Goal: Transaction & Acquisition: Obtain resource

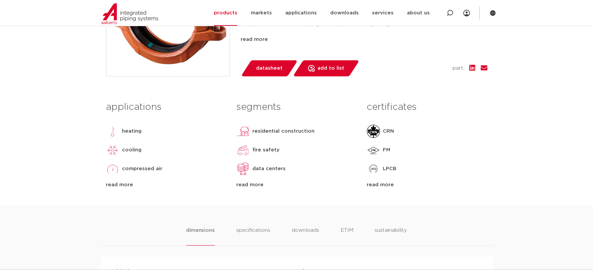
scroll to position [134, 0]
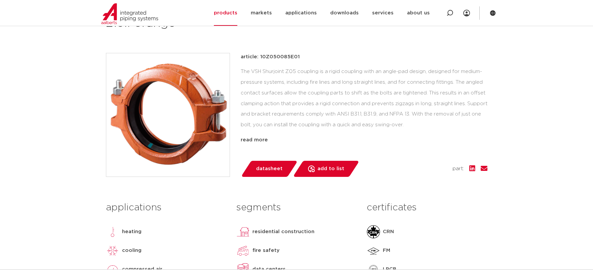
click at [272, 91] on font "The VSH Shurjoint Z05 coupling is a rigid coupling with an angle-pad design, de…" at bounding box center [364, 98] width 247 height 58
click at [253, 53] on p "article: 10Z050085E01" at bounding box center [270, 57] width 59 height 8
drag, startPoint x: 248, startPoint y: 57, endPoint x: 326, endPoint y: 68, distance: 78.6
click at [326, 68] on div "article: 10Z050085E01 The VSH Shurjoint Z05 coupling is a rigid coupling with a…" at bounding box center [364, 98] width 247 height 91
click at [281, 59] on font "article: 10Z050085E01" at bounding box center [270, 56] width 59 height 5
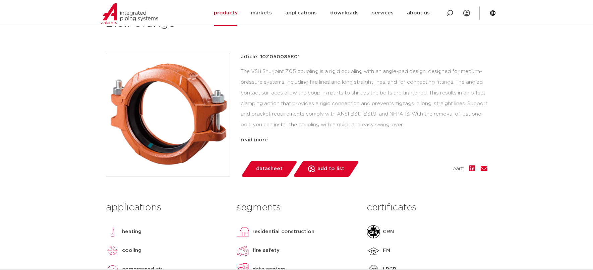
drag, startPoint x: 238, startPoint y: 56, endPoint x: 398, endPoint y: 84, distance: 162.5
click at [398, 84] on div "article: 10Z050085E01 The VSH Shurjoint Z05 coupling is a rigid coupling with a…" at bounding box center [297, 115] width 382 height 124
click at [399, 93] on font "The VSH Shurjoint Z05 coupling is a rigid coupling with an angle-pad design, de…" at bounding box center [364, 98] width 247 height 58
drag, startPoint x: 435, startPoint y: 81, endPoint x: 441, endPoint y: 127, distance: 47.3
click at [441, 127] on div "The VSH Shurjoint Z05 coupling is a rigid coupling with an angle-pad design, de…" at bounding box center [364, 99] width 247 height 67
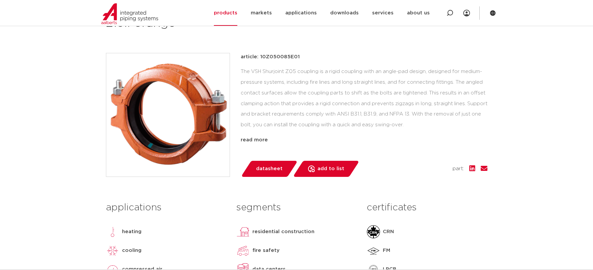
click at [441, 126] on div "The VSH Shurjoint Z05 coupling is a rigid coupling with an angle-pad design, de…" at bounding box center [364, 99] width 247 height 67
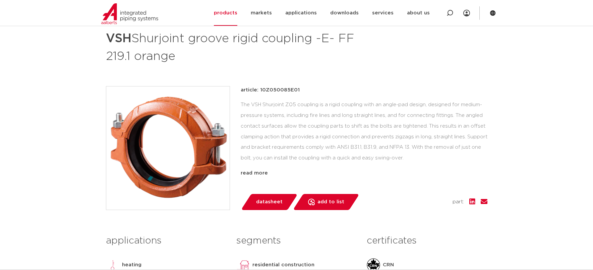
scroll to position [67, 0]
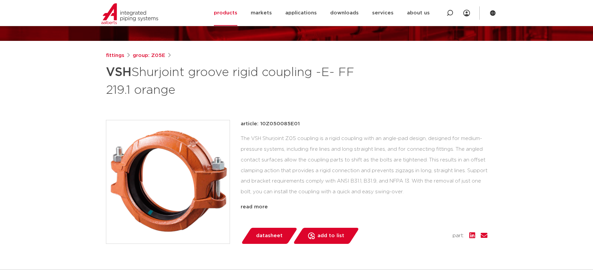
click at [307, 127] on div "article: 10Z050085E01" at bounding box center [364, 124] width 247 height 8
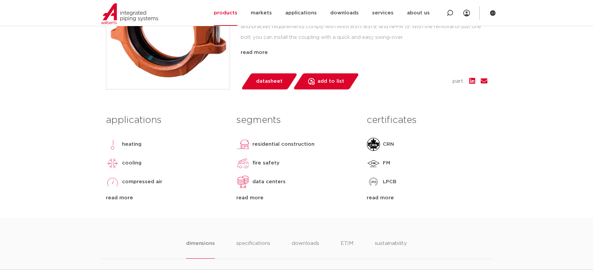
scroll to position [235, 0]
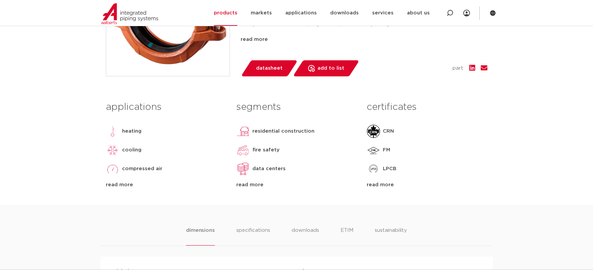
click at [114, 184] on font "read more" at bounding box center [119, 184] width 27 height 5
click at [260, 186] on font "read more" at bounding box center [249, 184] width 27 height 5
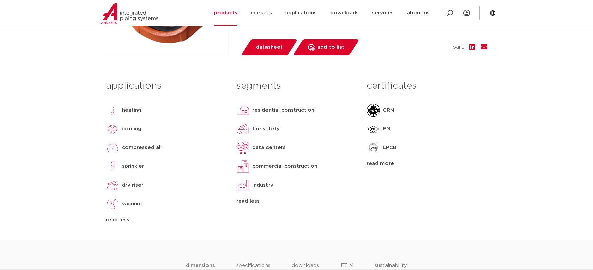
scroll to position [268, 0]
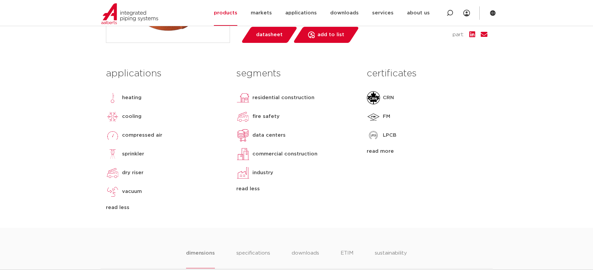
click at [384, 151] on font "read more" at bounding box center [380, 151] width 27 height 5
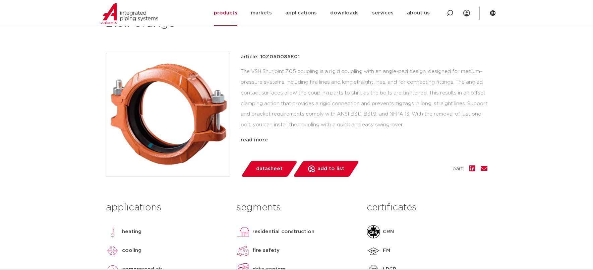
scroll to position [101, 0]
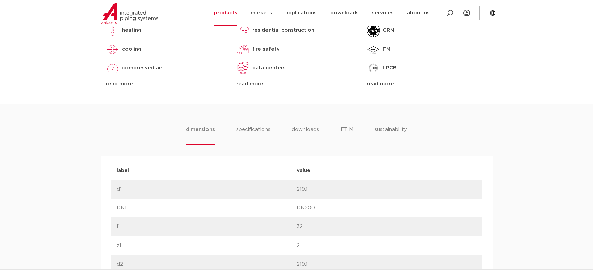
scroll to position [302, 0]
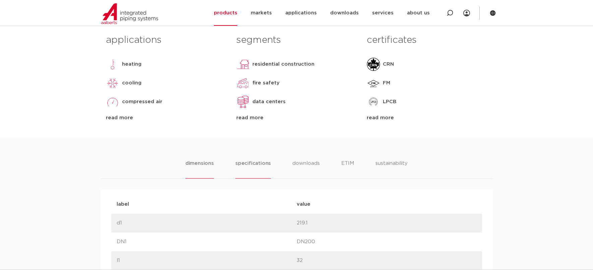
click at [265, 164] on font "specifications" at bounding box center [253, 163] width 36 height 5
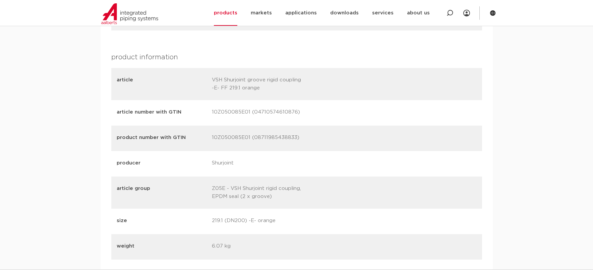
scroll to position [906, 0]
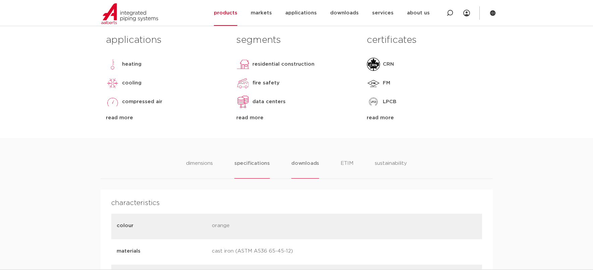
click at [309, 161] on font "downloads" at bounding box center [305, 163] width 28 height 5
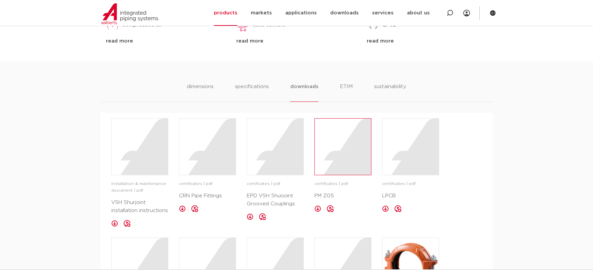
scroll to position [436, 0]
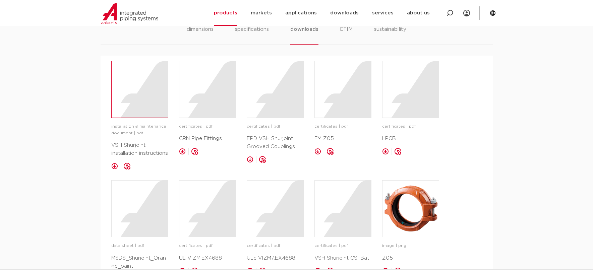
click at [142, 103] on div at bounding box center [140, 89] width 56 height 56
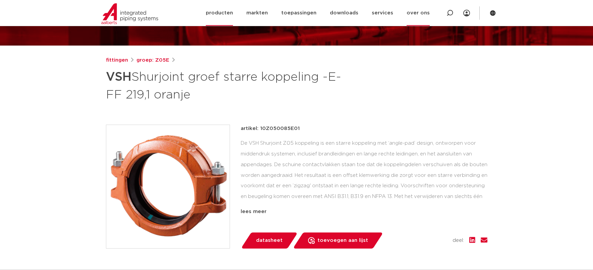
scroll to position [67, 0]
